Goal: Information Seeking & Learning: Learn about a topic

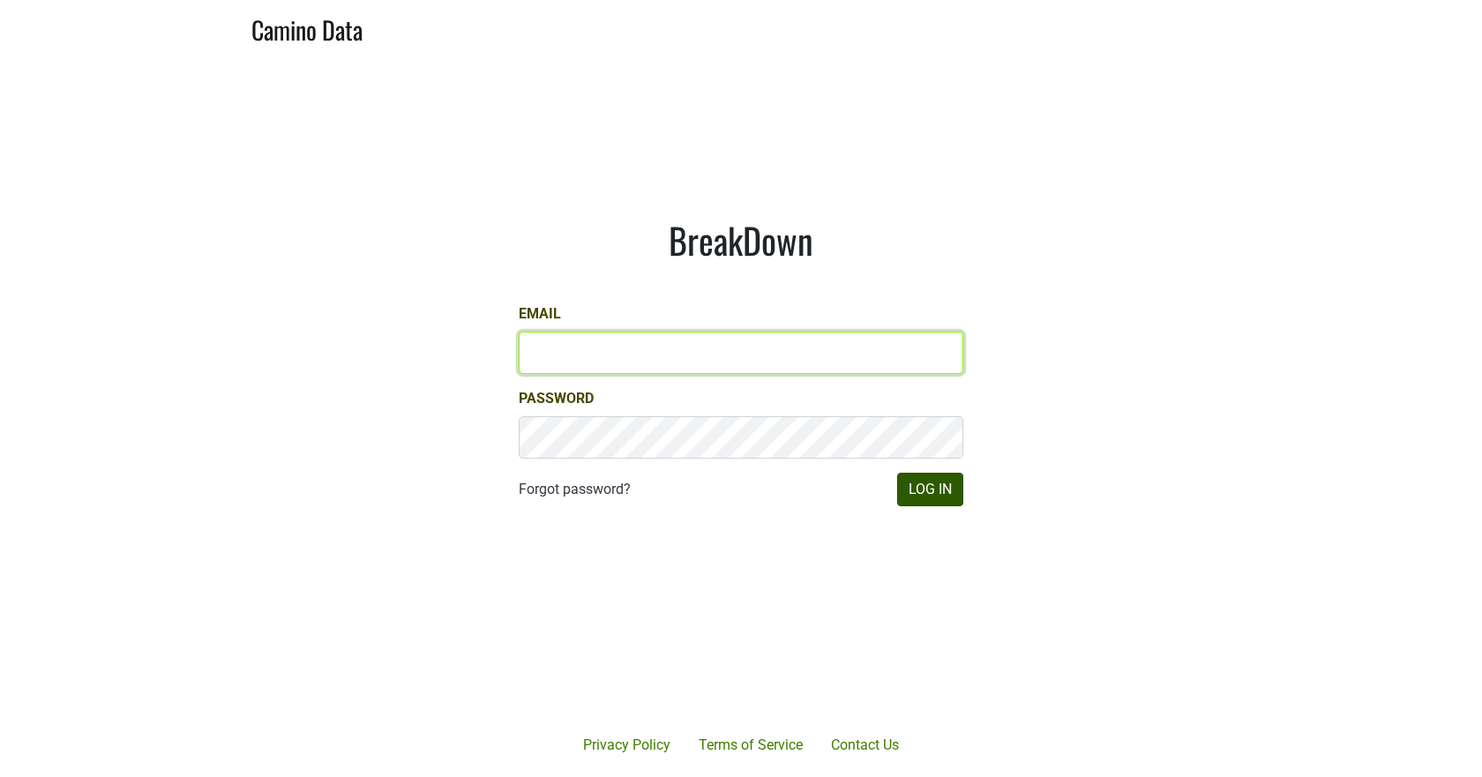
type input "misha@buehlervineyards.com"
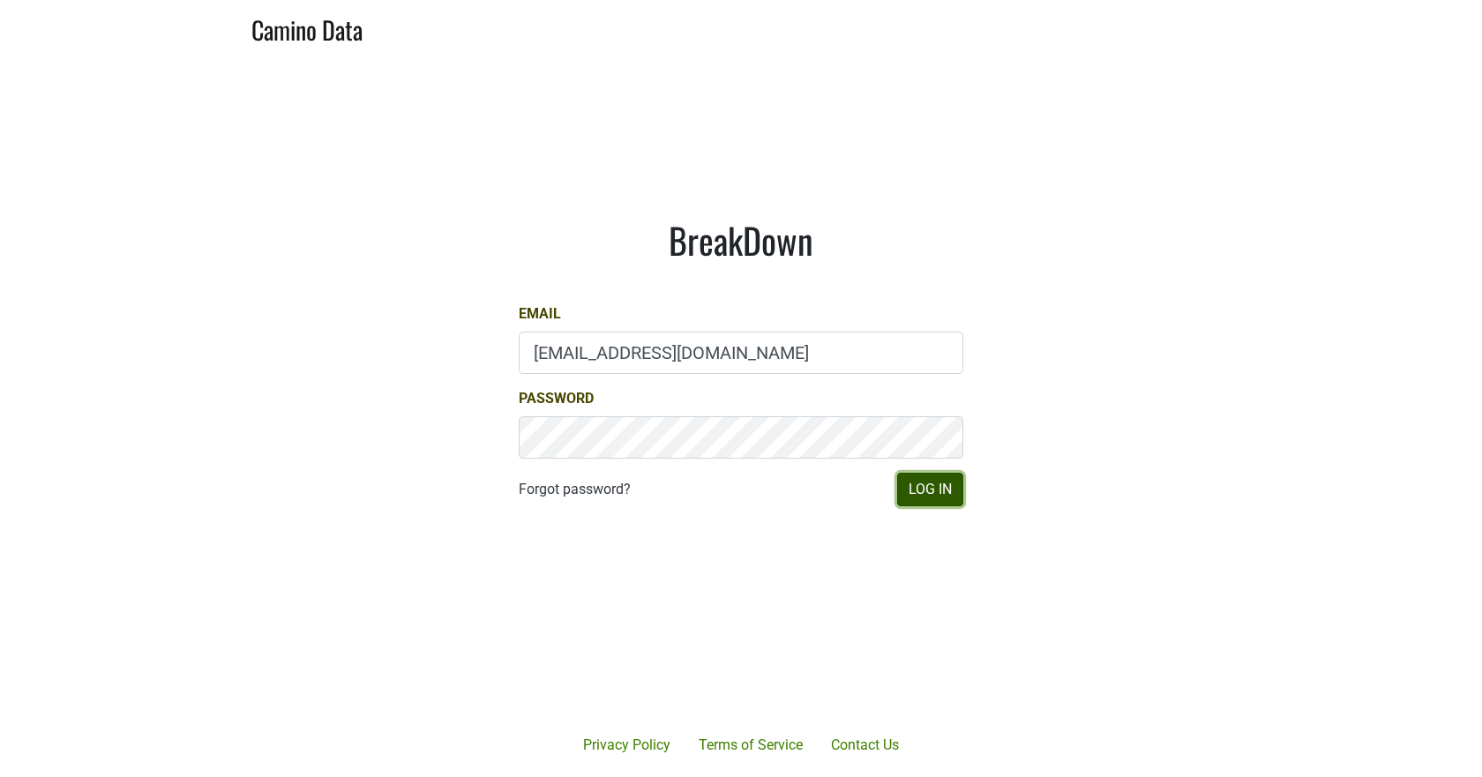
click at [939, 492] on button "Log In" at bounding box center [930, 490] width 66 height 34
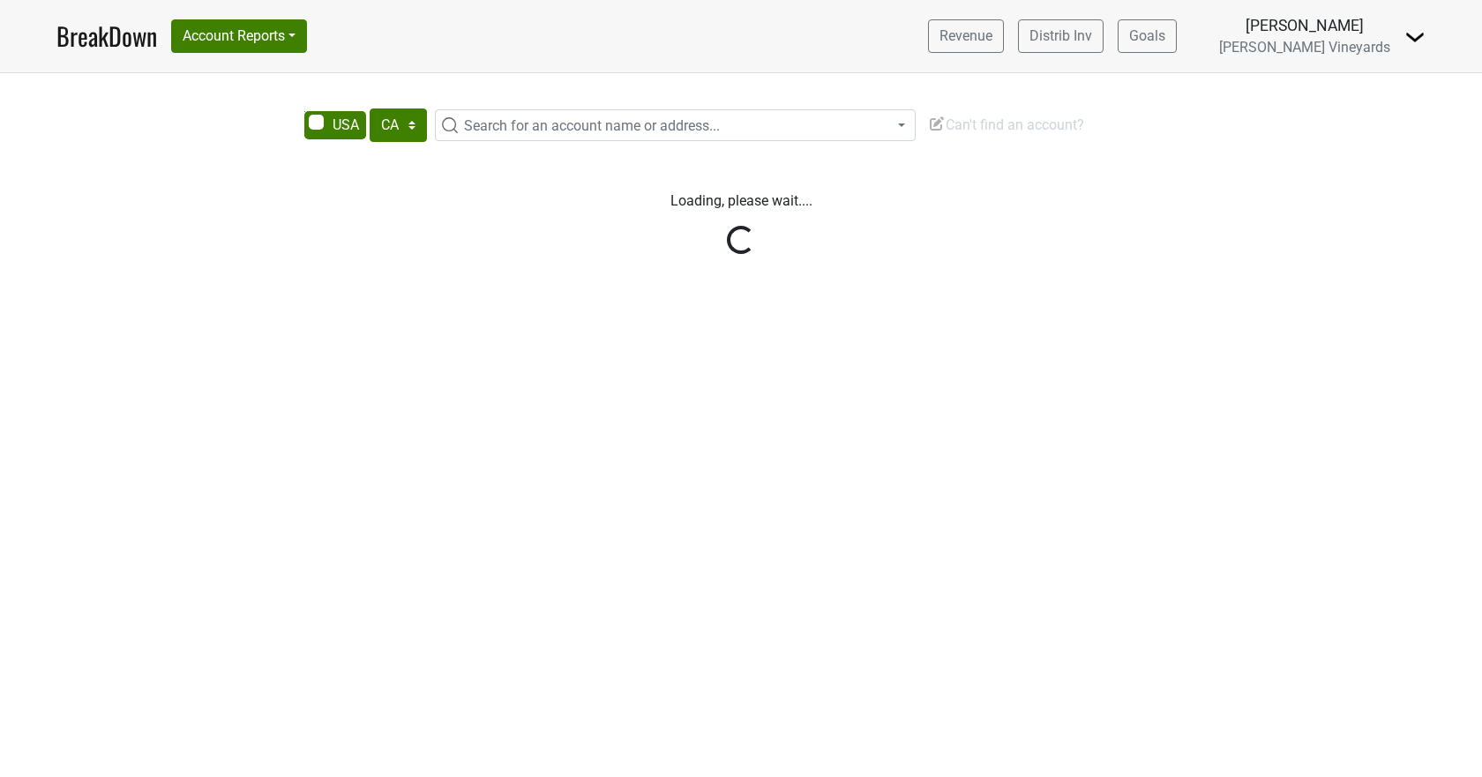
select select "CA"
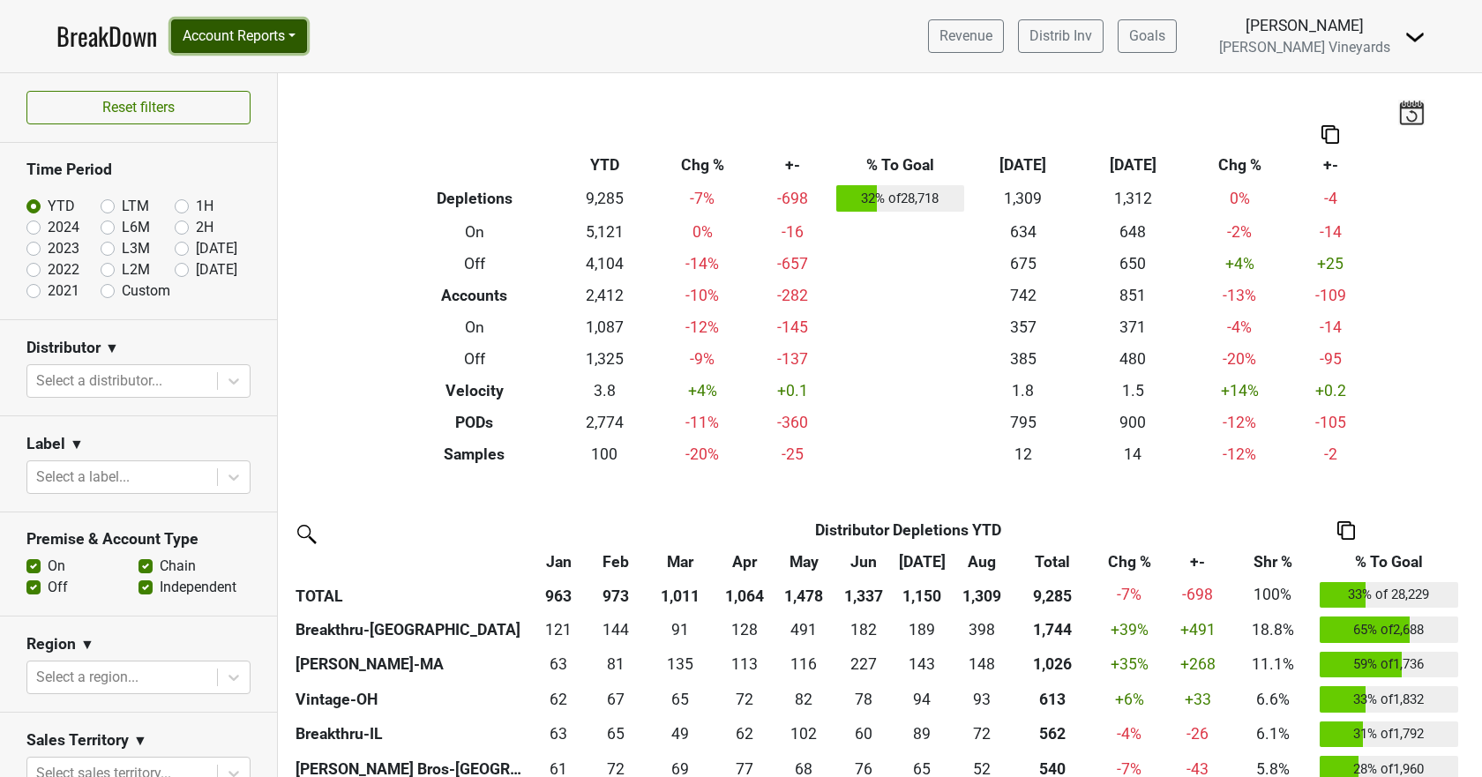
click at [260, 32] on button "Account Reports" at bounding box center [239, 36] width 136 height 34
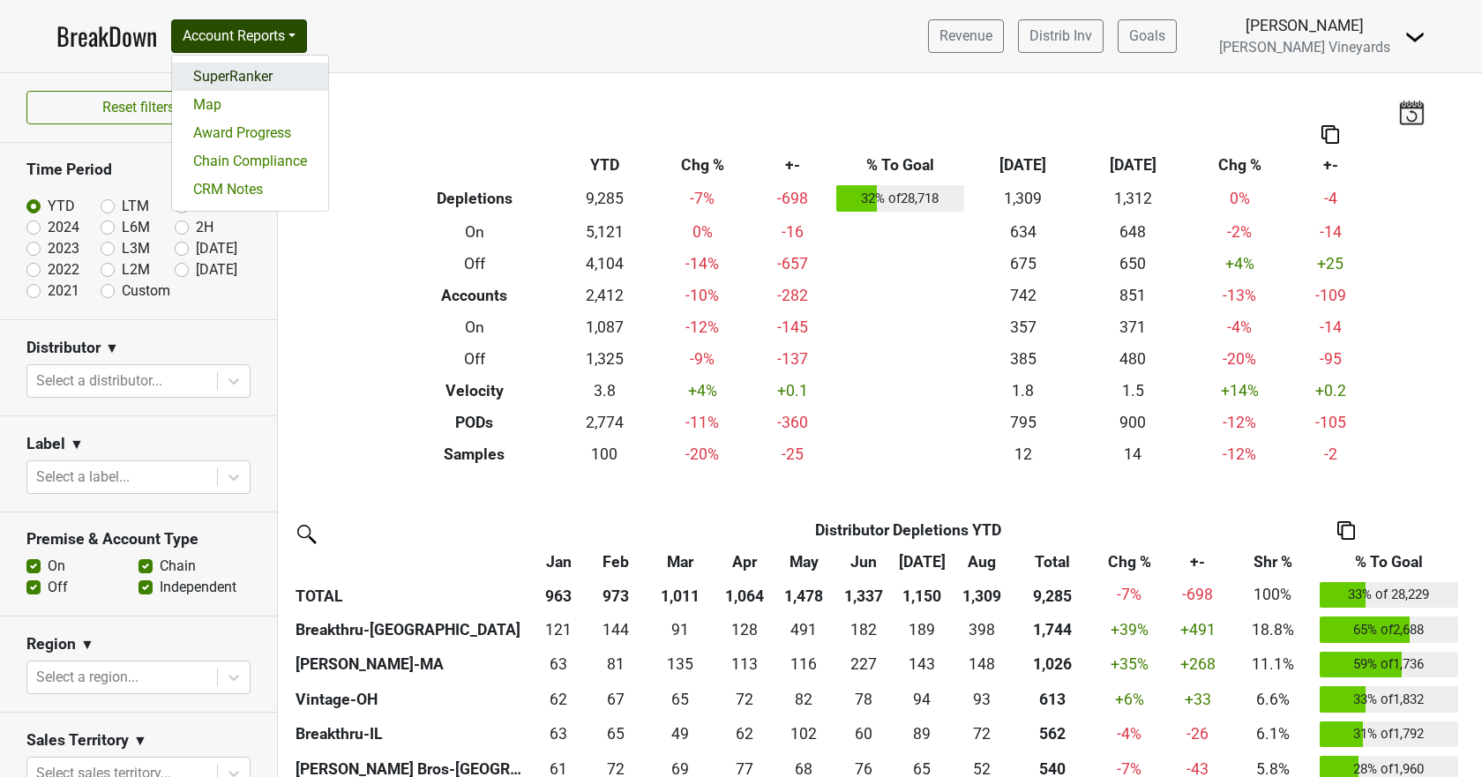
click at [253, 70] on link "SuperRanker" at bounding box center [250, 77] width 156 height 28
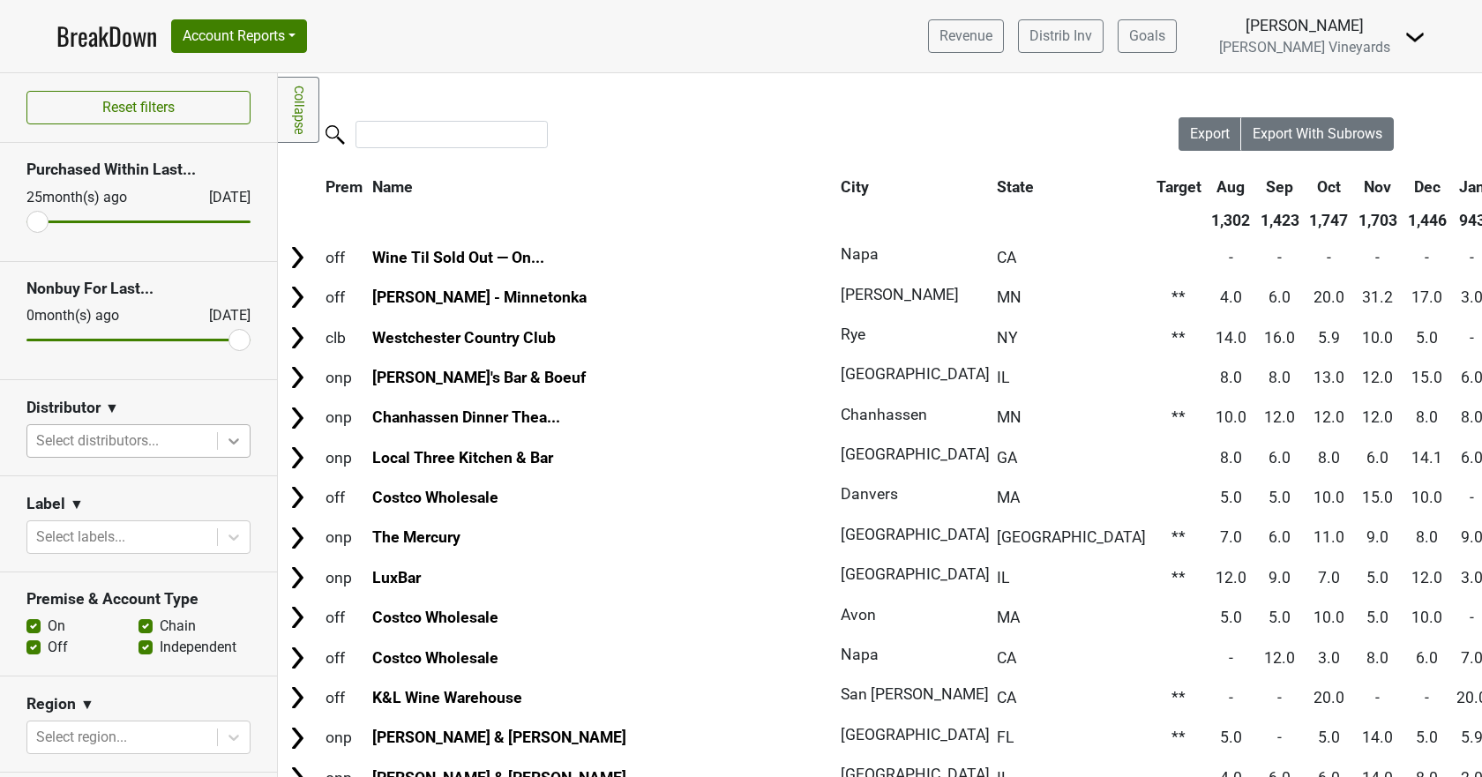
click at [227, 442] on icon at bounding box center [234, 441] width 18 height 18
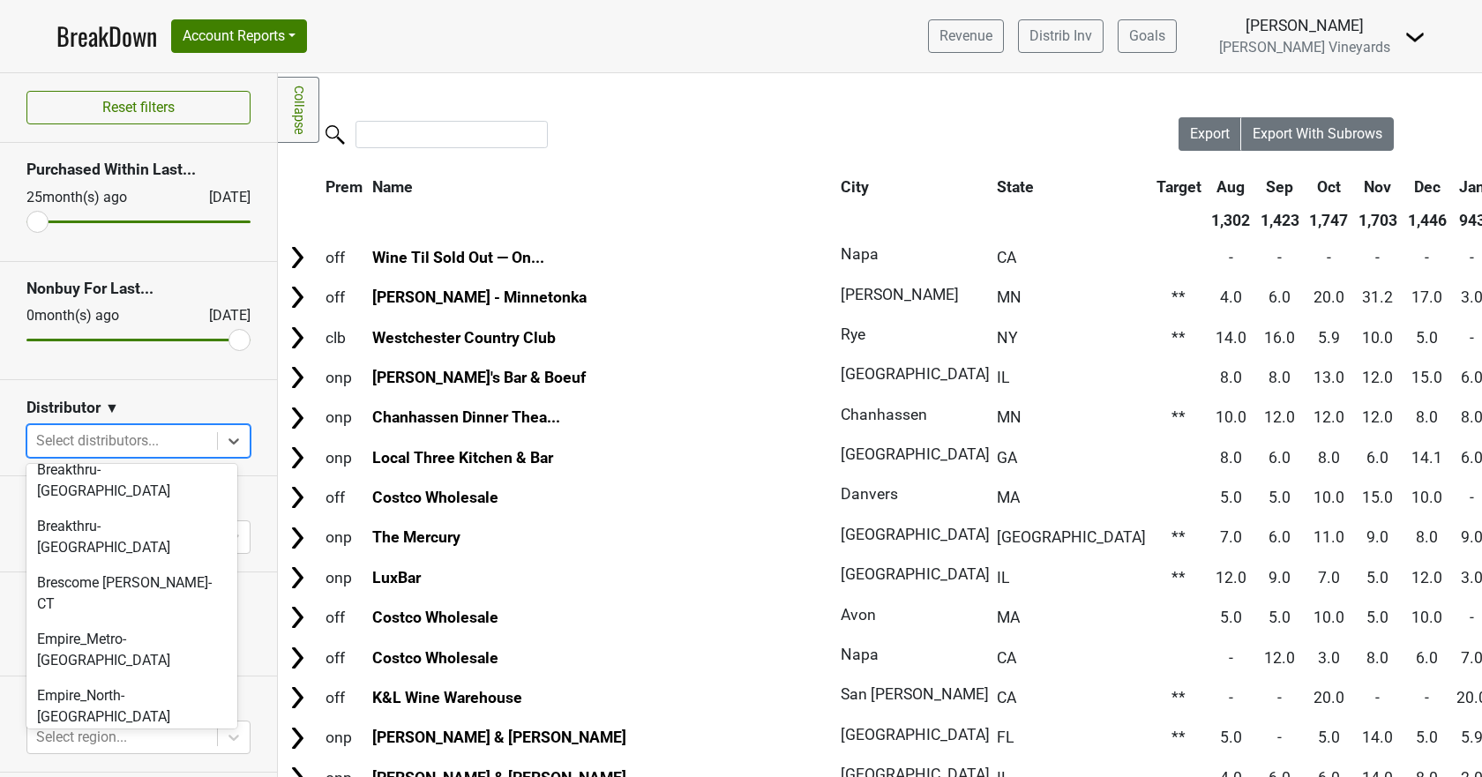
scroll to position [441, 0]
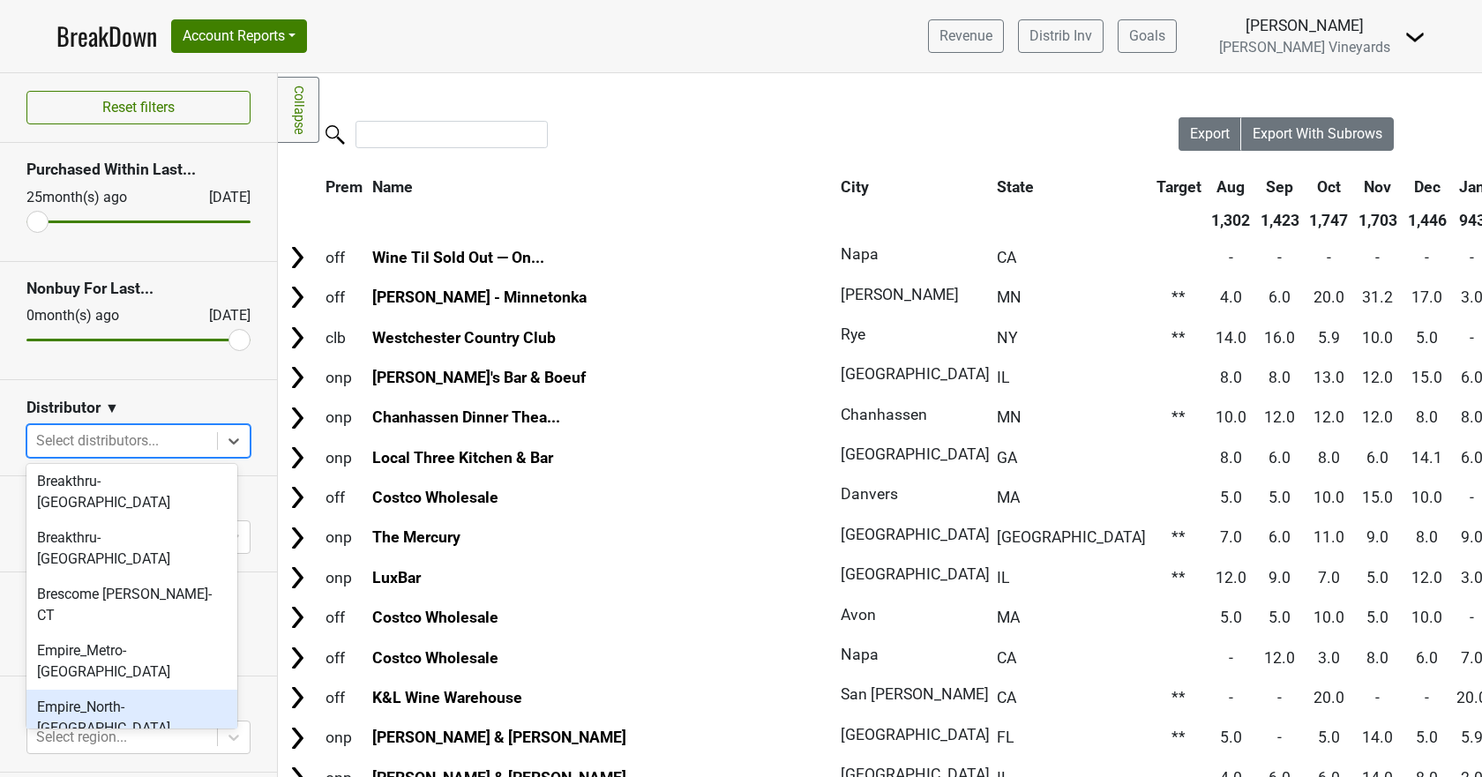
click at [157, 690] on div "Empire_North-NY" at bounding box center [131, 718] width 211 height 56
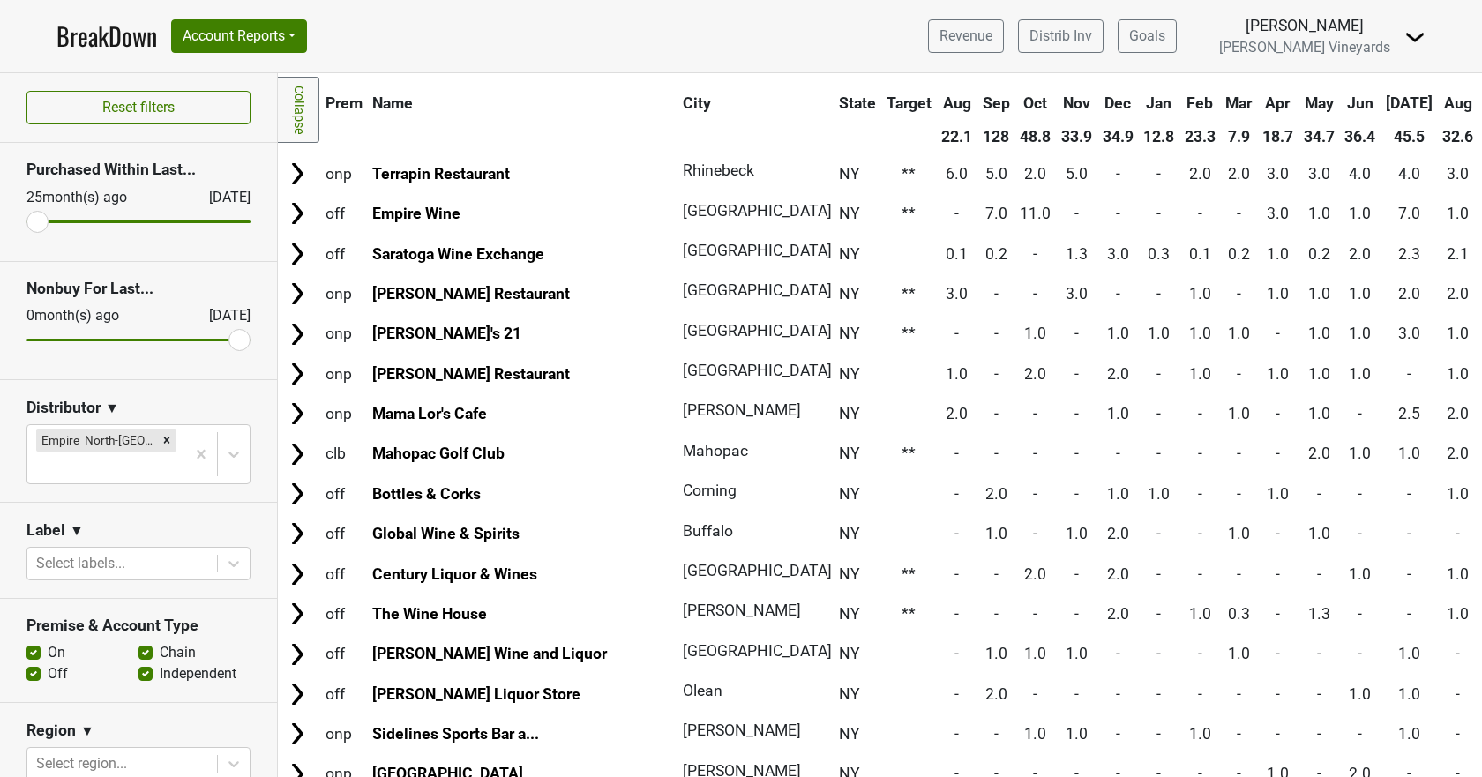
scroll to position [0, 0]
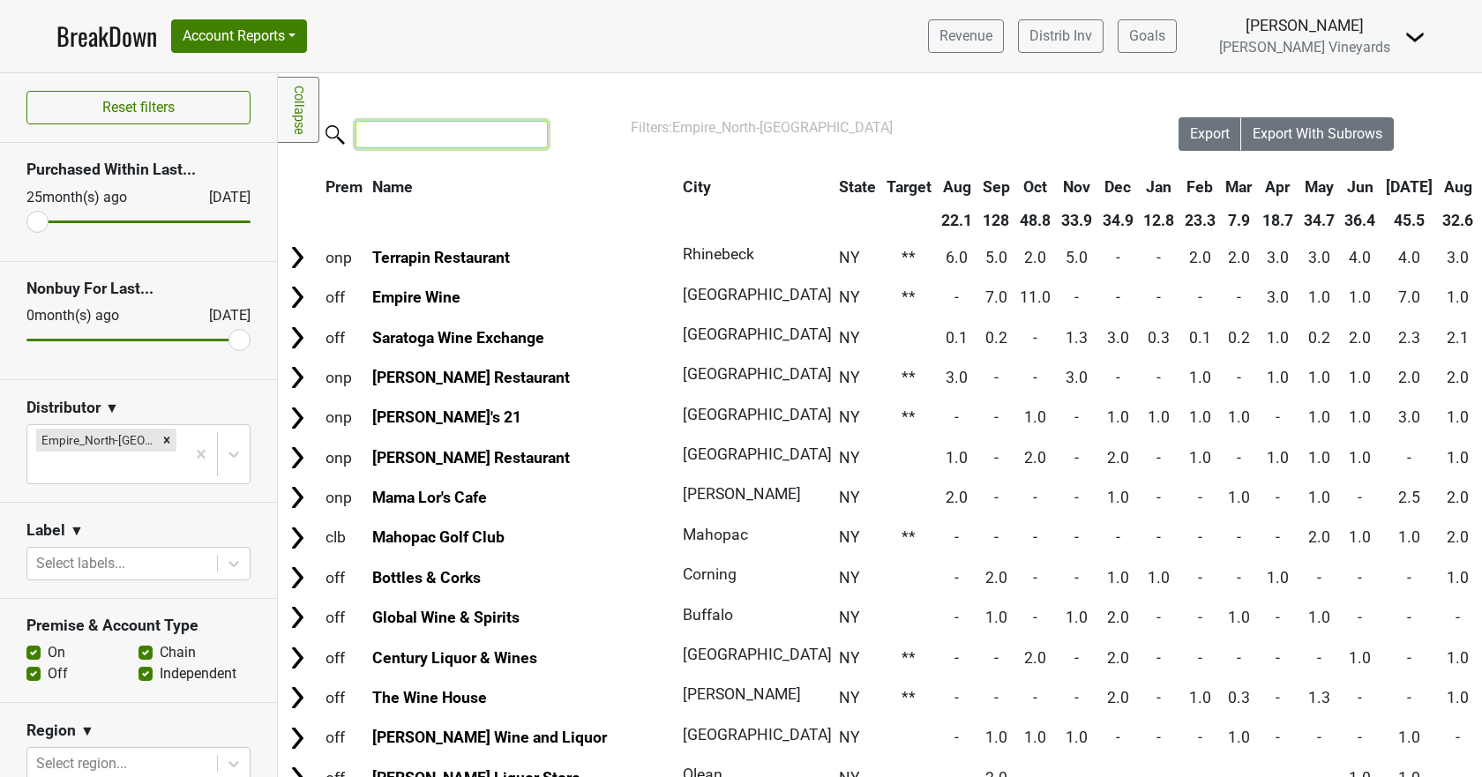
click at [474, 140] on input "search" at bounding box center [452, 134] width 192 height 27
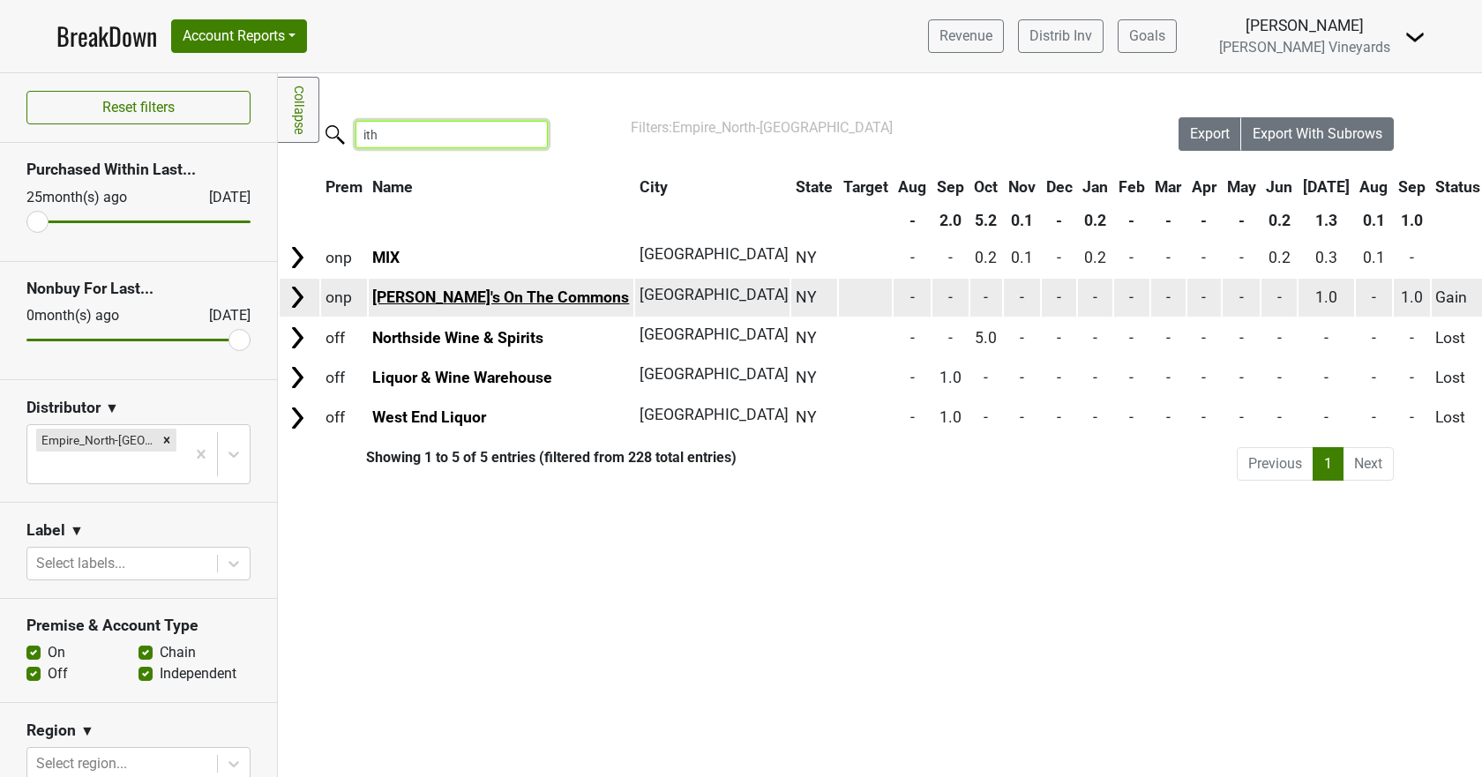
type input "ith"
click at [449, 298] on link "Simeon's On The Commons" at bounding box center [500, 297] width 257 height 18
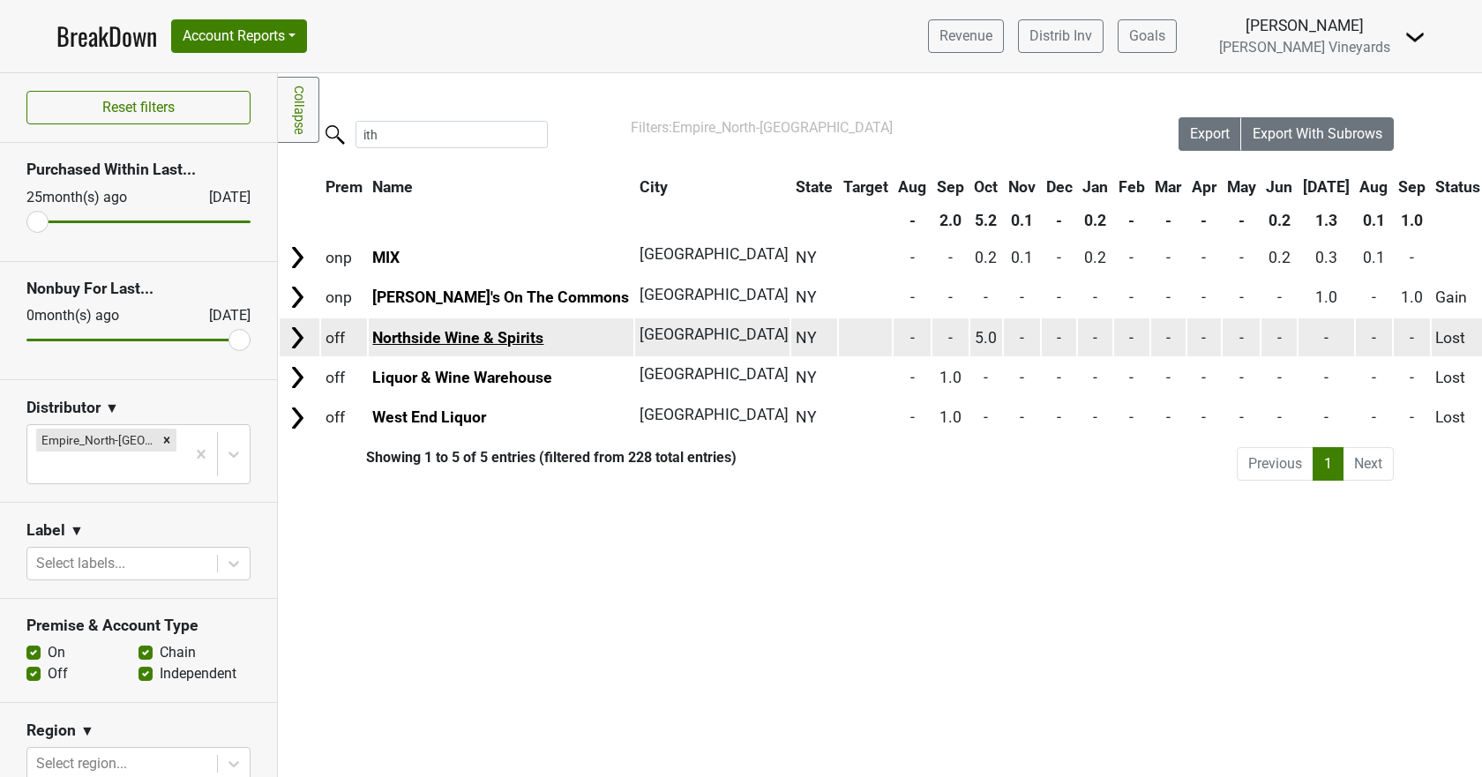
click at [482, 340] on link "Northside Wine & Spirits" at bounding box center [457, 338] width 171 height 18
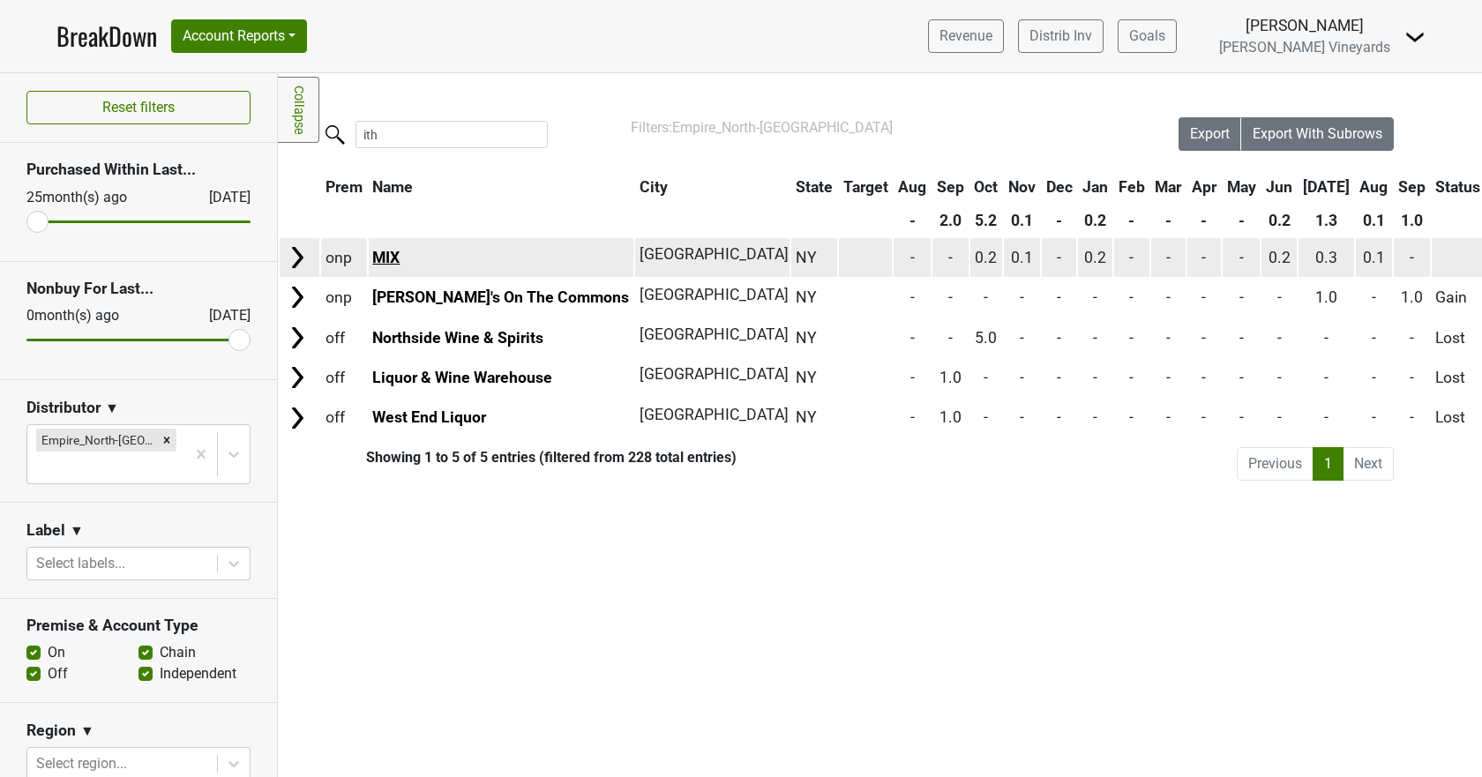
click at [386, 255] on link "MIX" at bounding box center [385, 258] width 27 height 18
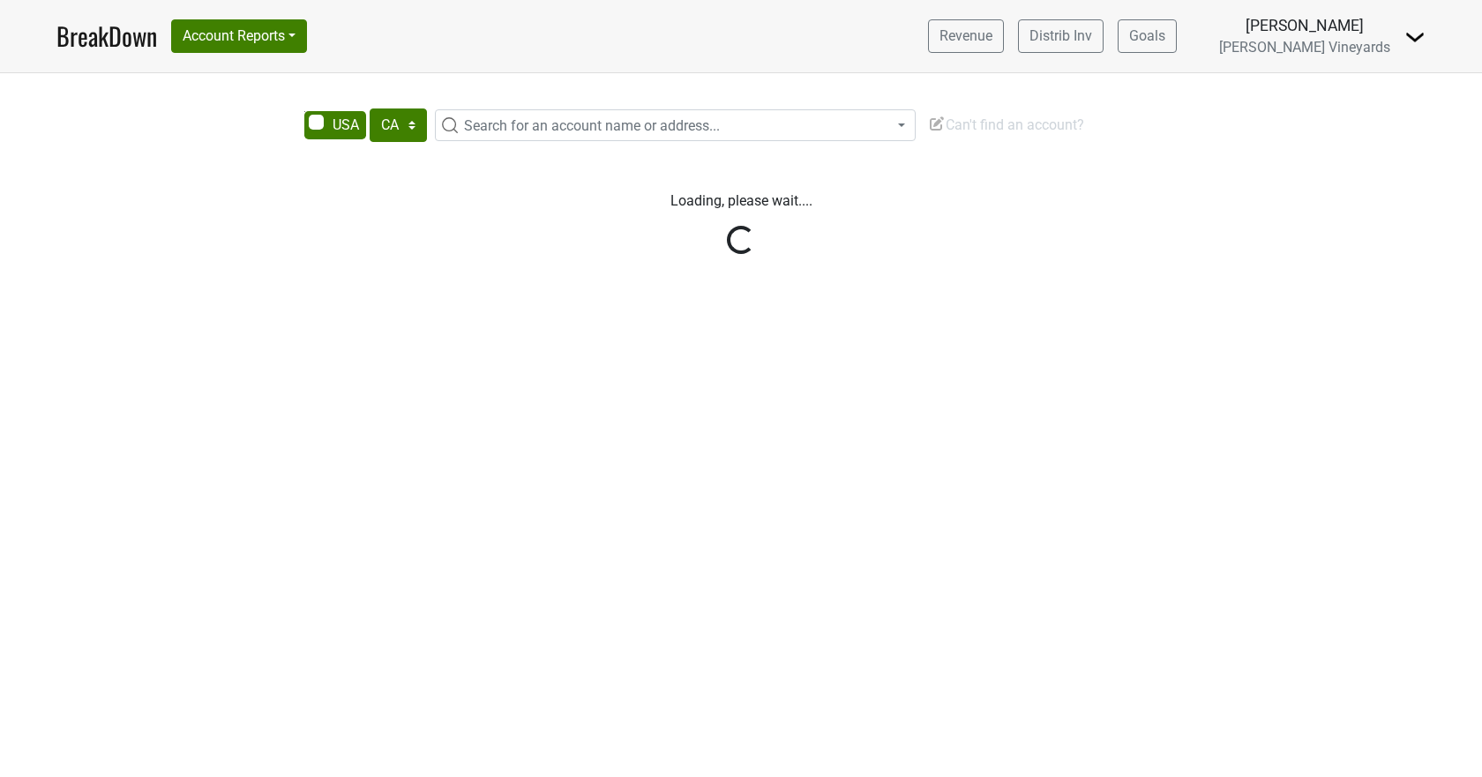
select select "CA"
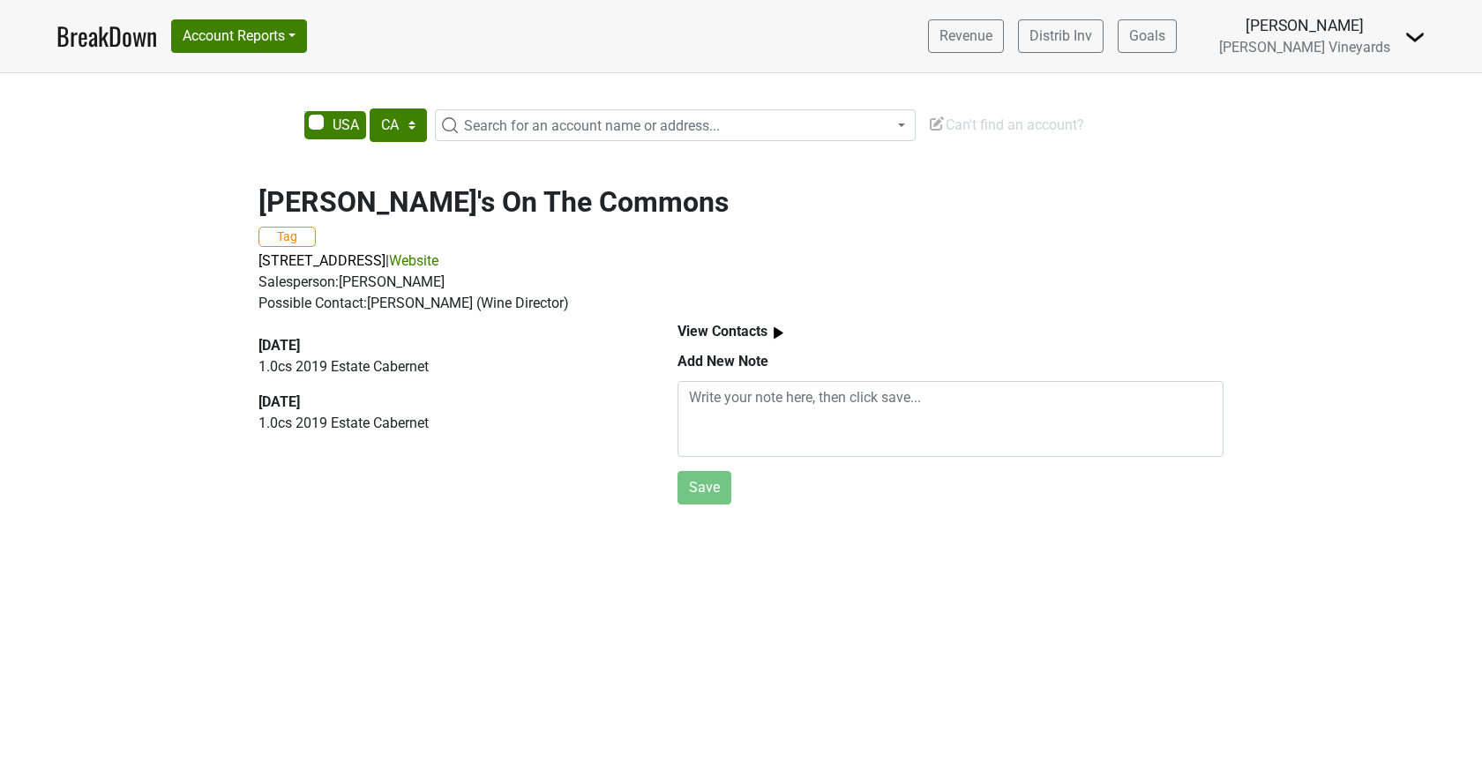
click at [438, 263] on link "Website" at bounding box center [413, 260] width 49 height 17
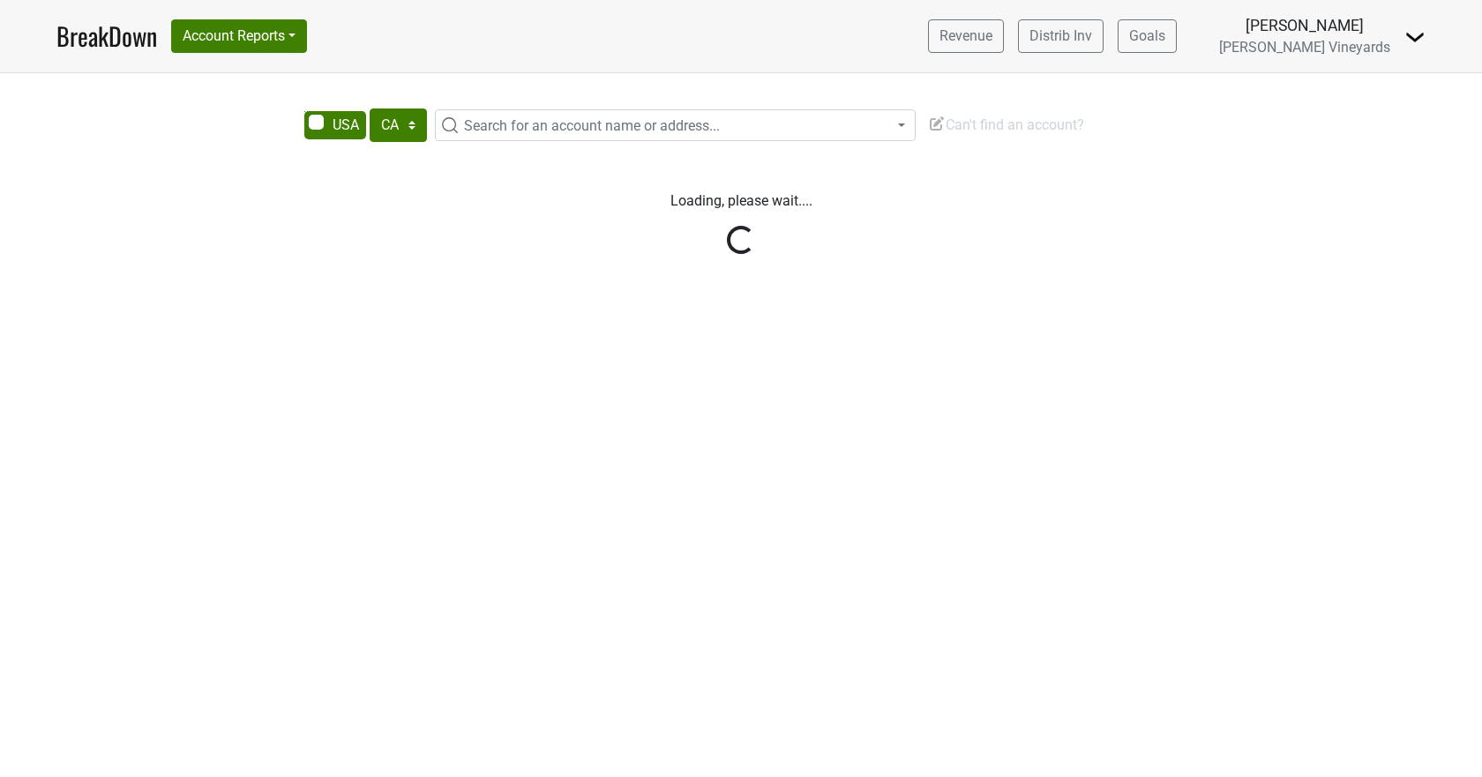
select select "CA"
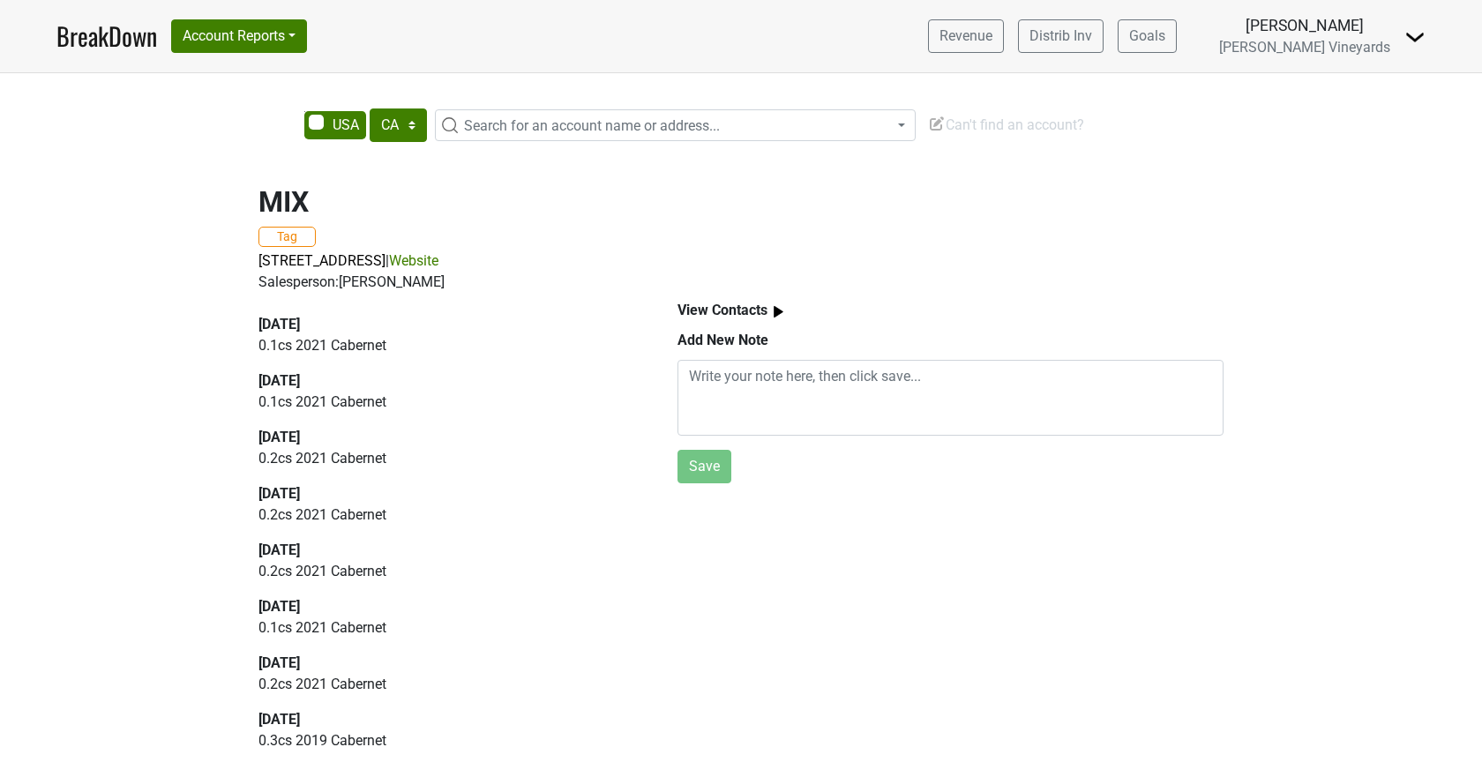
click at [438, 259] on link "Website" at bounding box center [413, 260] width 49 height 17
